Goal: Contribute content

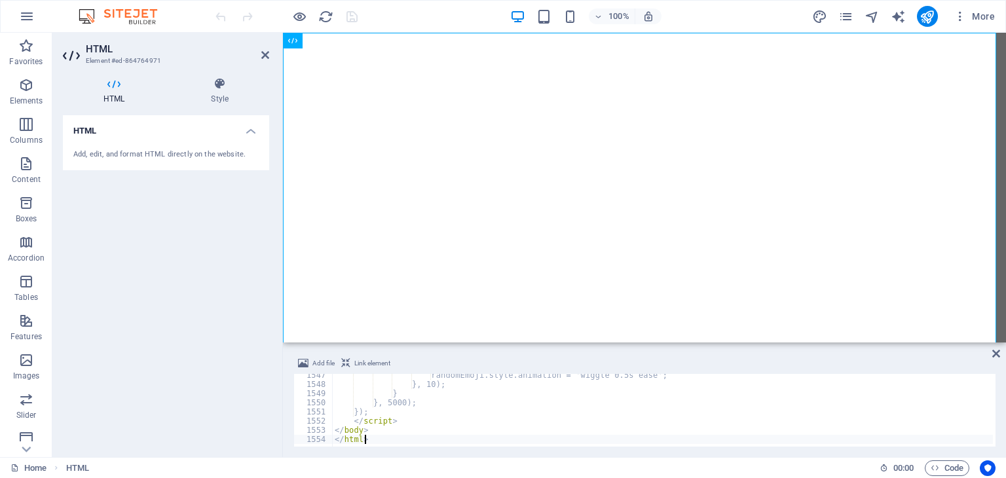
scroll to position [14180, 0]
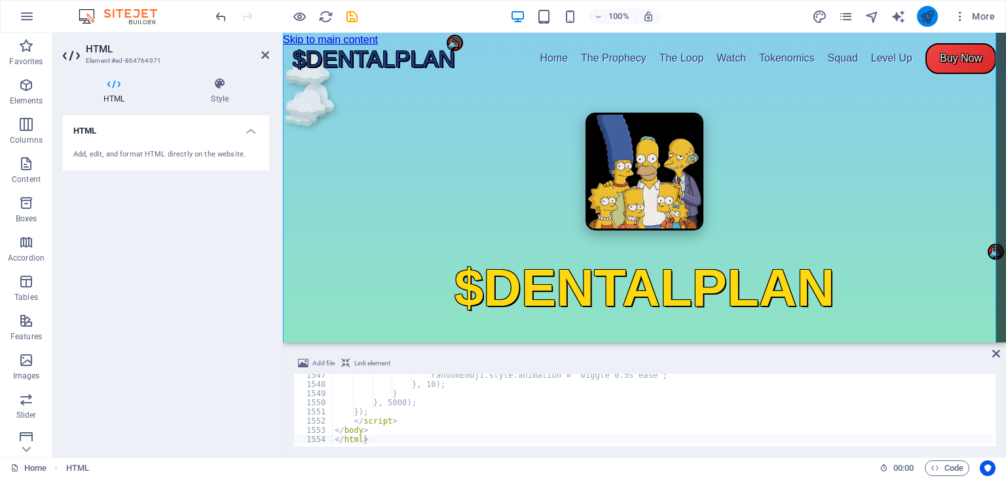
click at [927, 16] on icon "publish" at bounding box center [927, 16] width 15 height 15
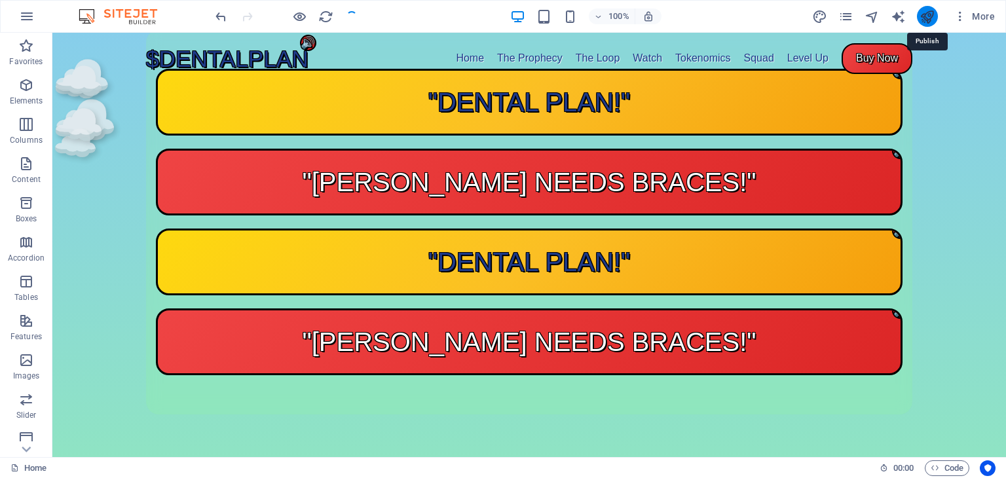
scroll to position [1874, 0]
